Goal: Information Seeking & Learning: Learn about a topic

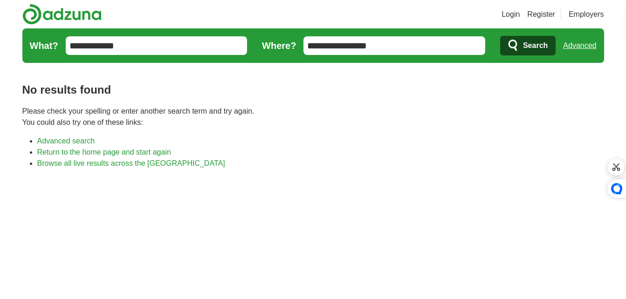
click at [152, 152] on link "Return to the home page and start again" at bounding box center [104, 152] width 134 height 8
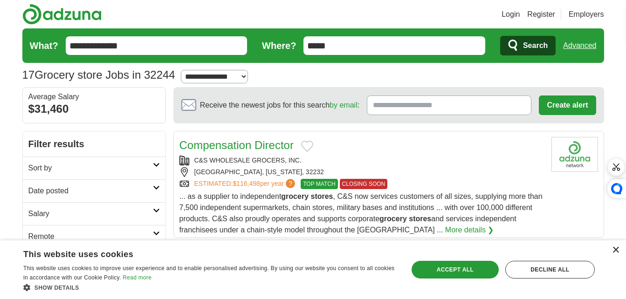
click at [612, 251] on div "×" at bounding box center [615, 250] width 7 height 7
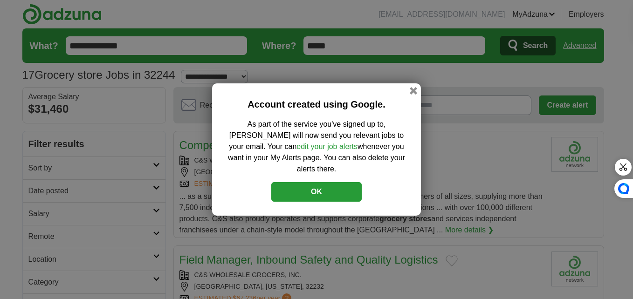
click at [408, 98] on div "Account created using Google. As part of the service you've signed up to, [PERS…" at bounding box center [316, 149] width 209 height 132
click at [318, 186] on button "OK" at bounding box center [316, 192] width 90 height 20
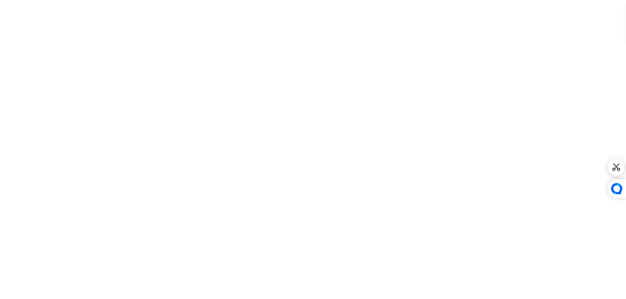
scroll to position [1378, 0]
